Goal: Task Accomplishment & Management: Manage account settings

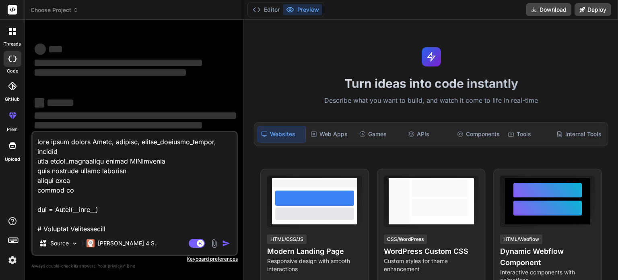
click at [12, 251] on div at bounding box center [12, 241] width 25 height 51
click at [10, 256] on img at bounding box center [13, 260] width 14 height 14
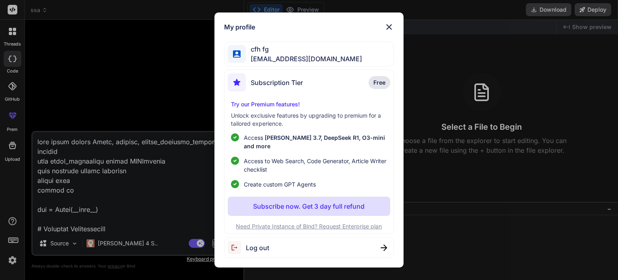
click at [258, 244] on span "Log out" at bounding box center [257, 248] width 23 height 10
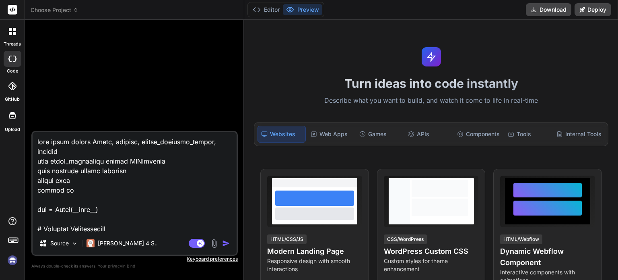
scroll to position [8, 0]
click at [14, 256] on img at bounding box center [13, 260] width 14 height 14
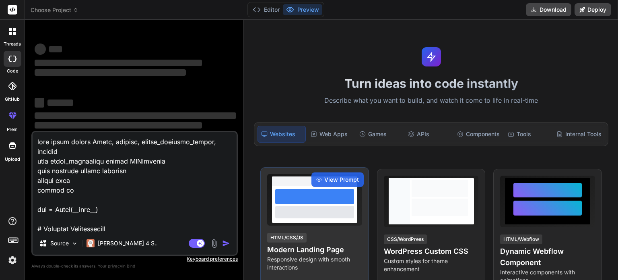
type textarea "x"
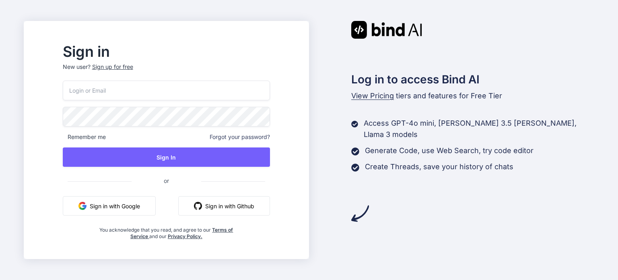
type input "[EMAIL_ADDRESS][DOMAIN_NAME]"
click at [117, 66] on div "Sign up for free" at bounding box center [112, 67] width 41 height 8
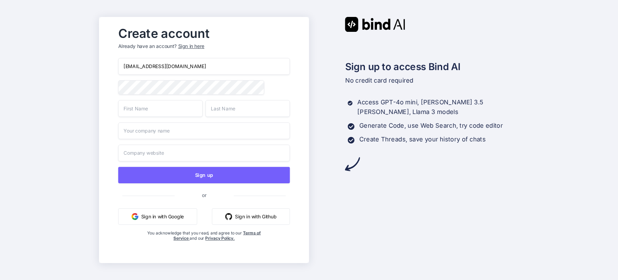
click at [148, 70] on input "[EMAIL_ADDRESS][DOMAIN_NAME]" at bounding box center [204, 66] width 172 height 17
paste input "supabase==1.2.0"
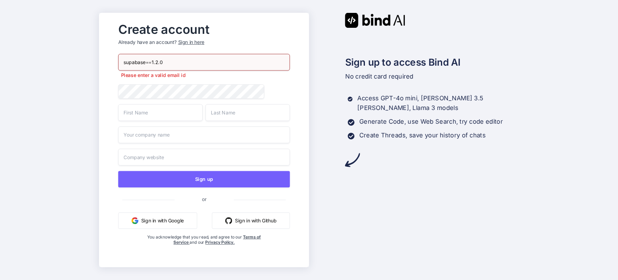
paste input "nodipa2688@fursee.com"
type input "nodipa2688@fursee.com"
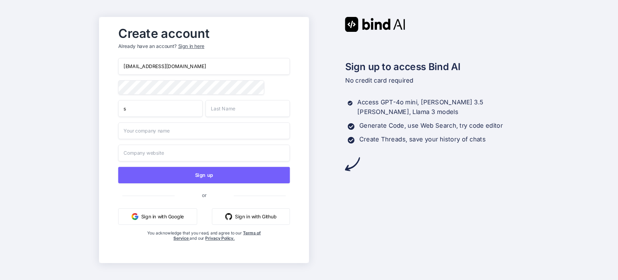
click at [150, 116] on input "s" at bounding box center [160, 108] width 85 height 17
type input "sd"
drag, startPoint x: 232, startPoint y: 105, endPoint x: 219, endPoint y: 114, distance: 16.2
click at [230, 107] on input "text" at bounding box center [247, 108] width 85 height 17
type input "sadsad"
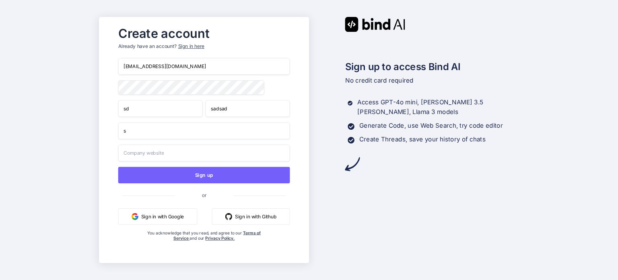
click at [156, 134] on input "s" at bounding box center [204, 130] width 172 height 17
type input "sasd"
click at [133, 160] on input "text" at bounding box center [204, 152] width 172 height 17
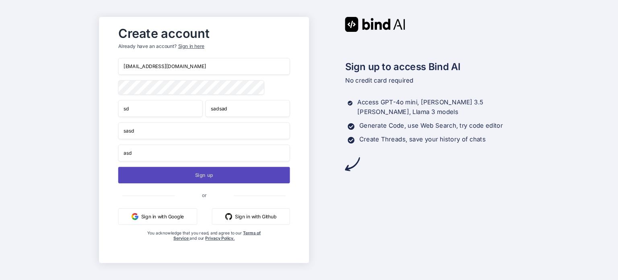
type input "asd"
click at [156, 169] on button "Sign up" at bounding box center [204, 175] width 172 height 16
click at [180, 172] on button "Sign up" at bounding box center [204, 175] width 172 height 16
click at [185, 177] on button "Sign up" at bounding box center [204, 175] width 172 height 16
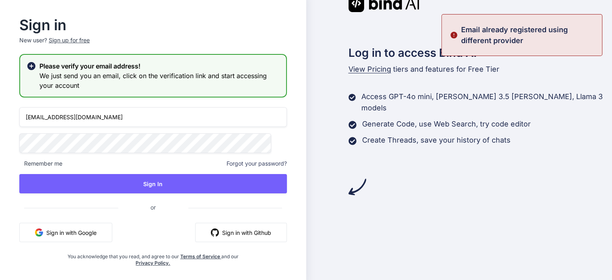
type input "nodipa2688@fursee.com"
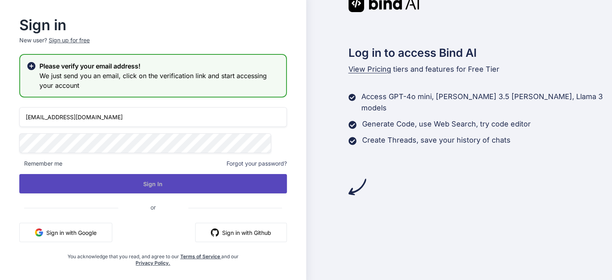
click at [266, 180] on button "Sign In" at bounding box center [153, 183] width 268 height 19
click at [179, 188] on button "Sign In" at bounding box center [153, 183] width 268 height 19
